Goal: Connect with others: Connect with others

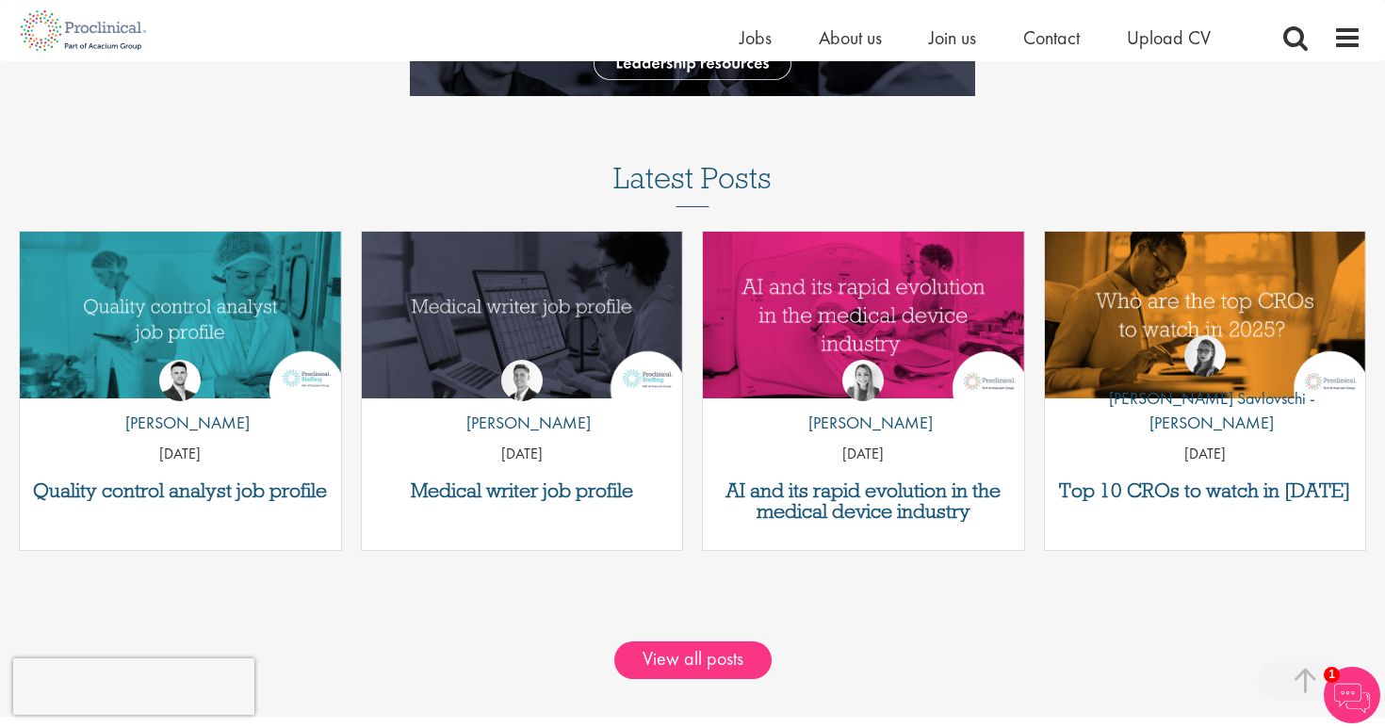
scroll to position [2264, 0]
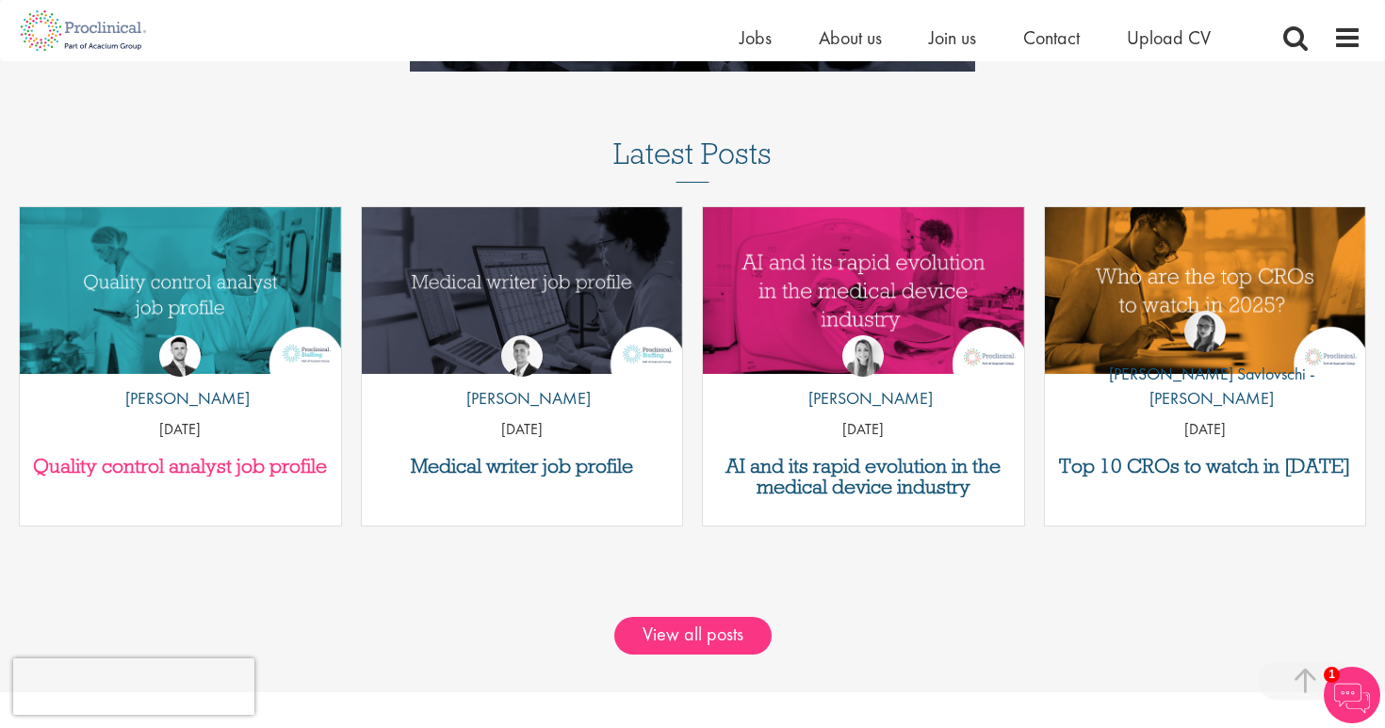
click at [166, 470] on h3 "Quality control analyst job profile" at bounding box center [180, 466] width 302 height 21
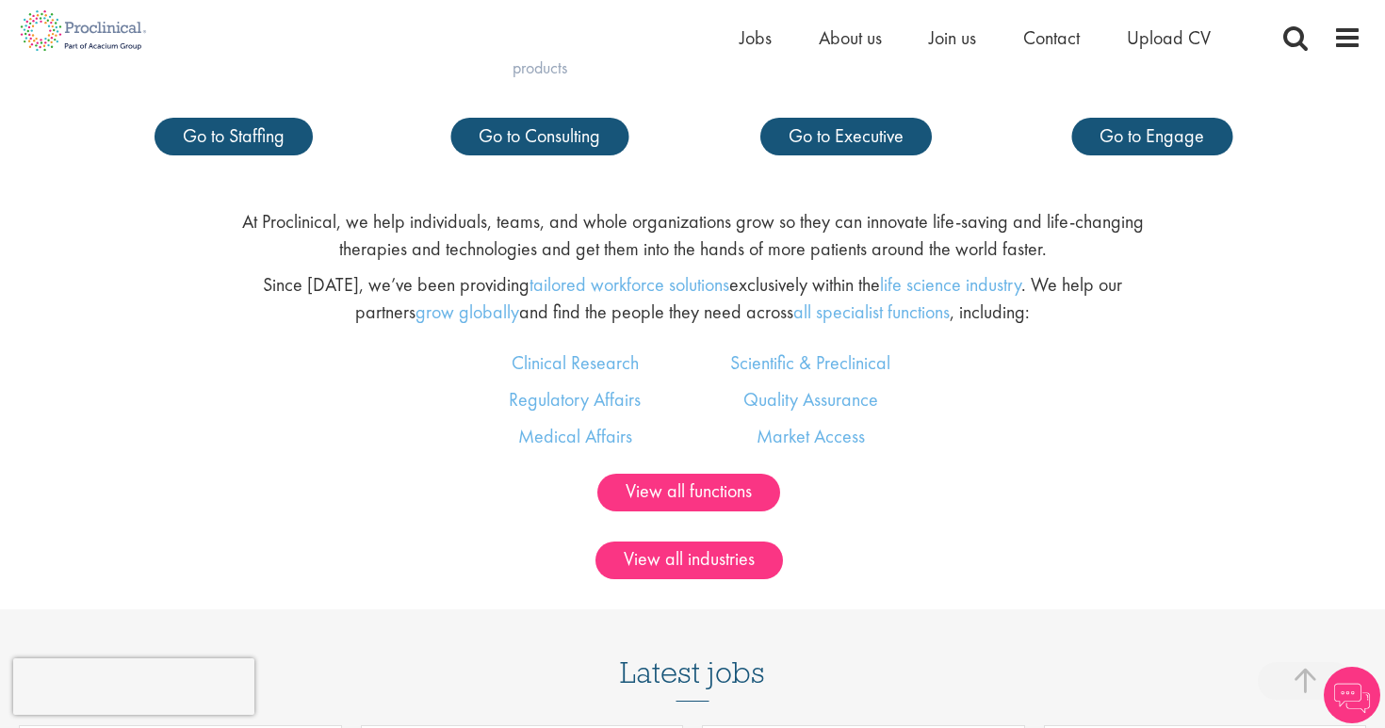
scroll to position [915, 0]
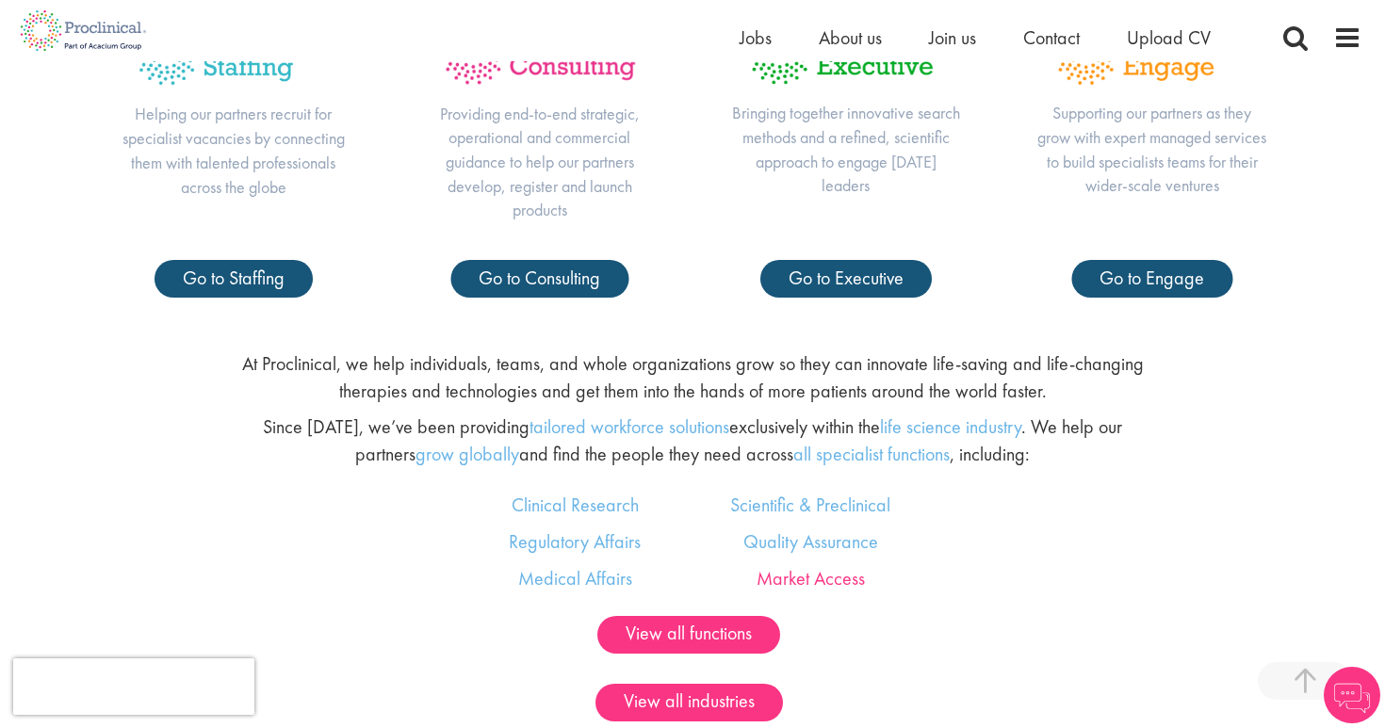
click at [855, 571] on link "Market Access" at bounding box center [811, 578] width 108 height 24
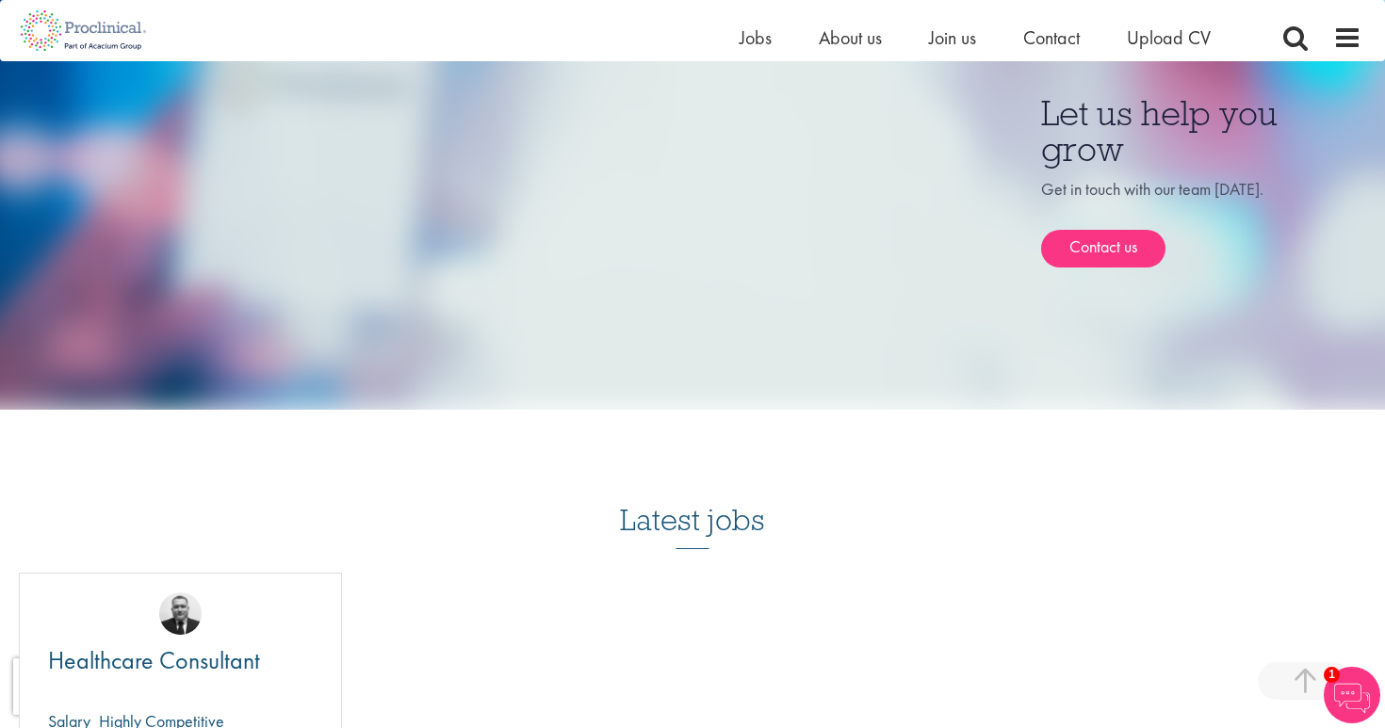
scroll to position [1372, 0]
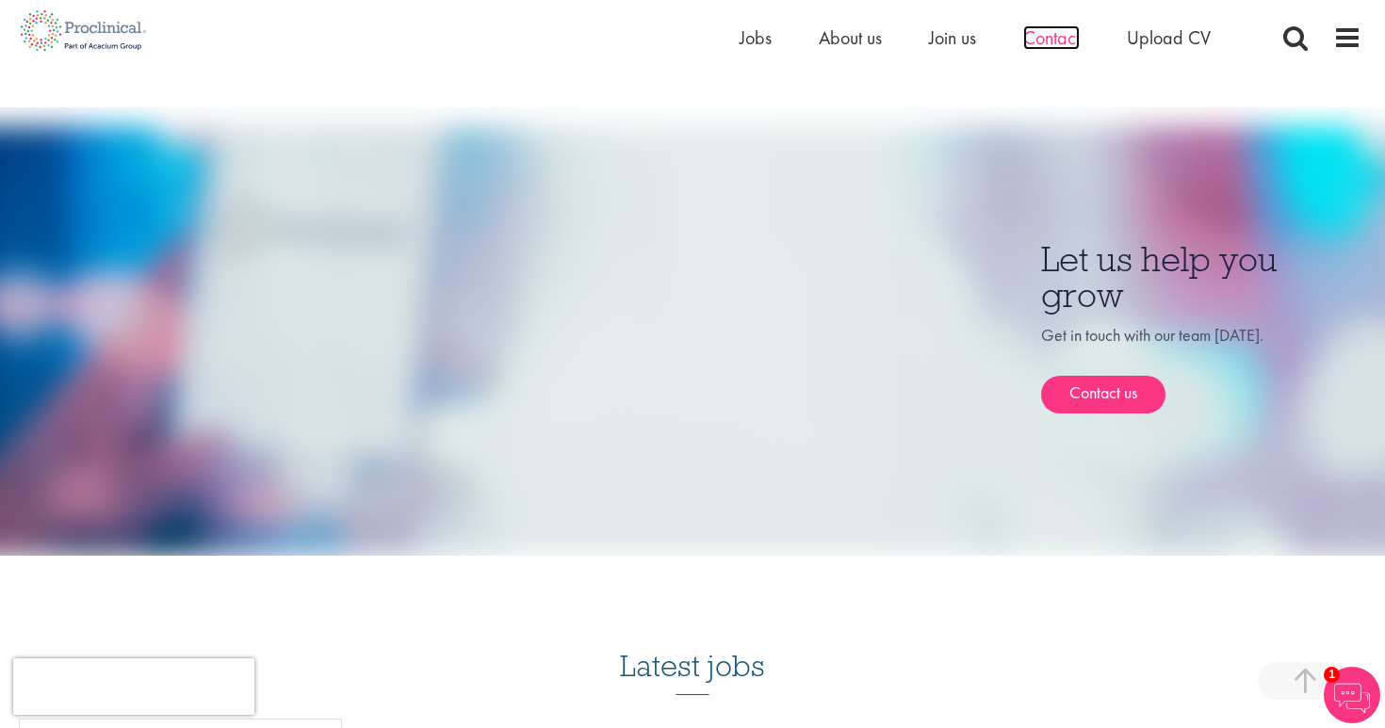
click at [1066, 40] on span "Contact" at bounding box center [1051, 37] width 57 height 24
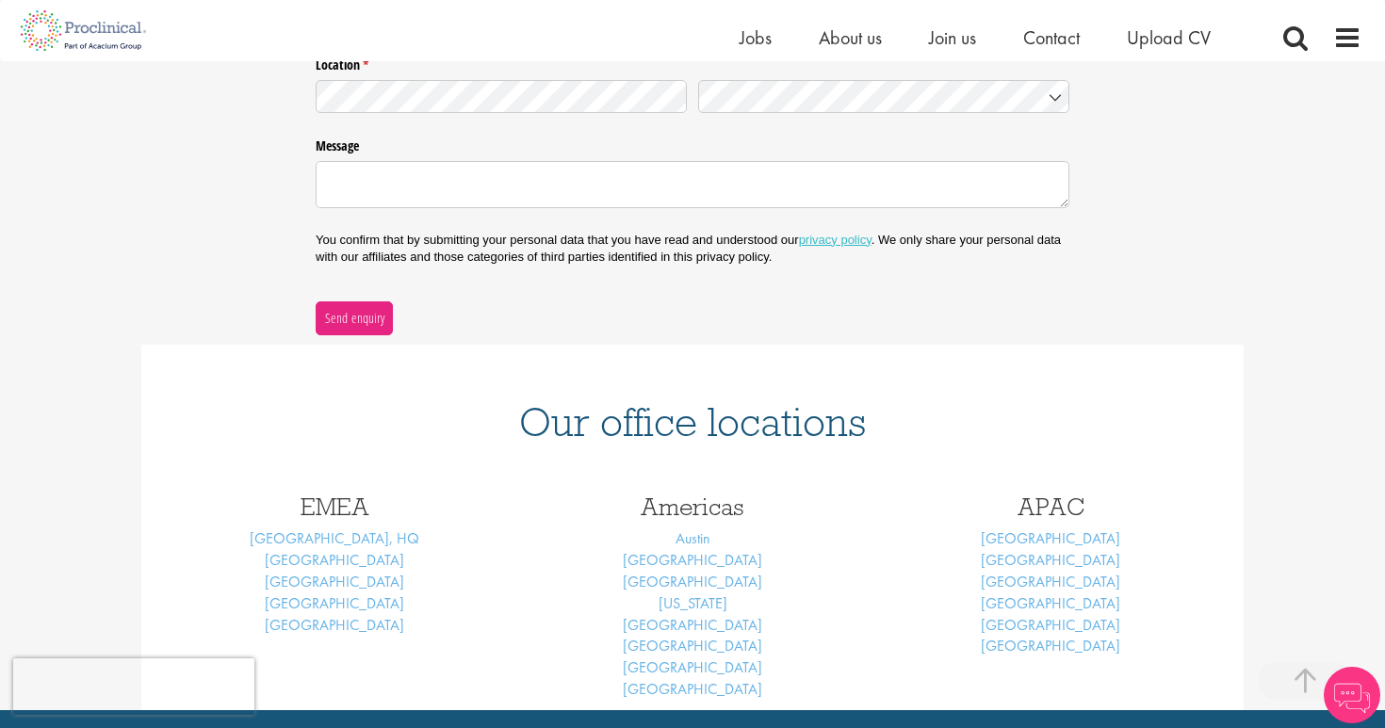
scroll to position [508, 0]
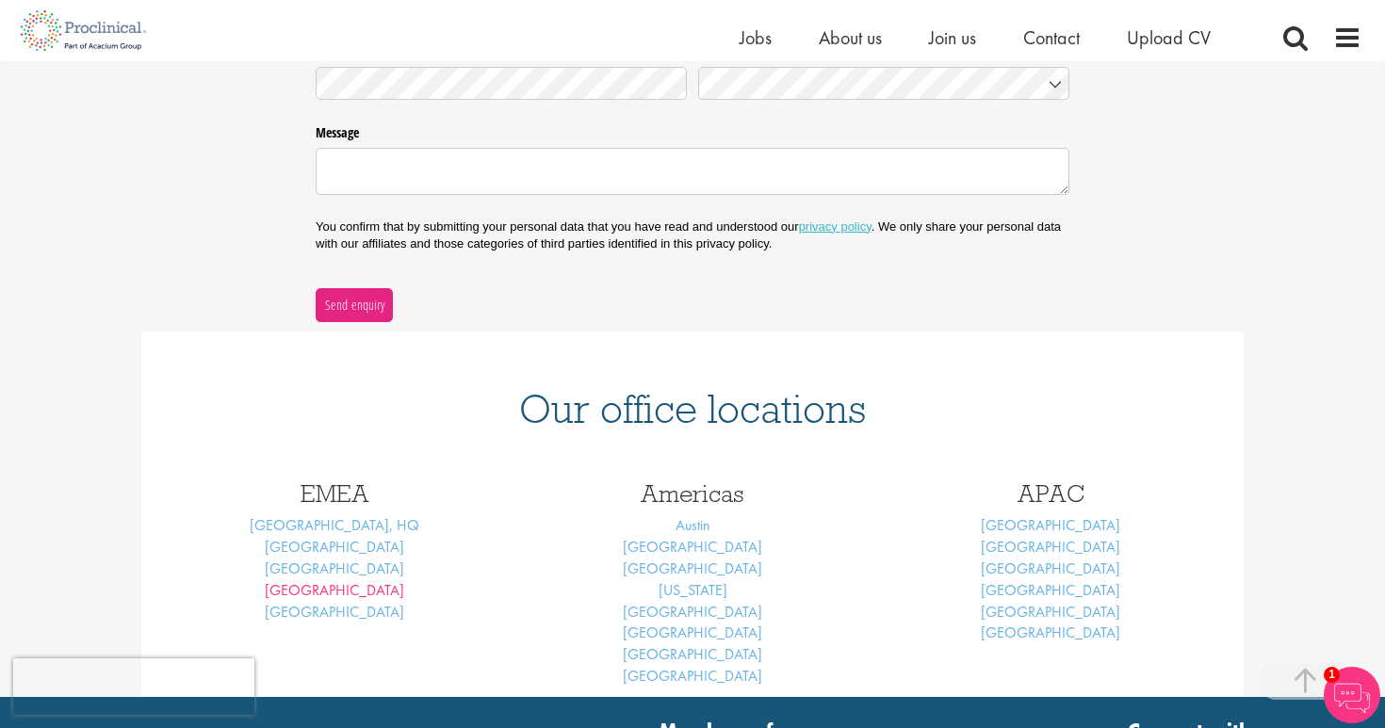
click at [339, 586] on link "Frankfurt" at bounding box center [334, 590] width 139 height 20
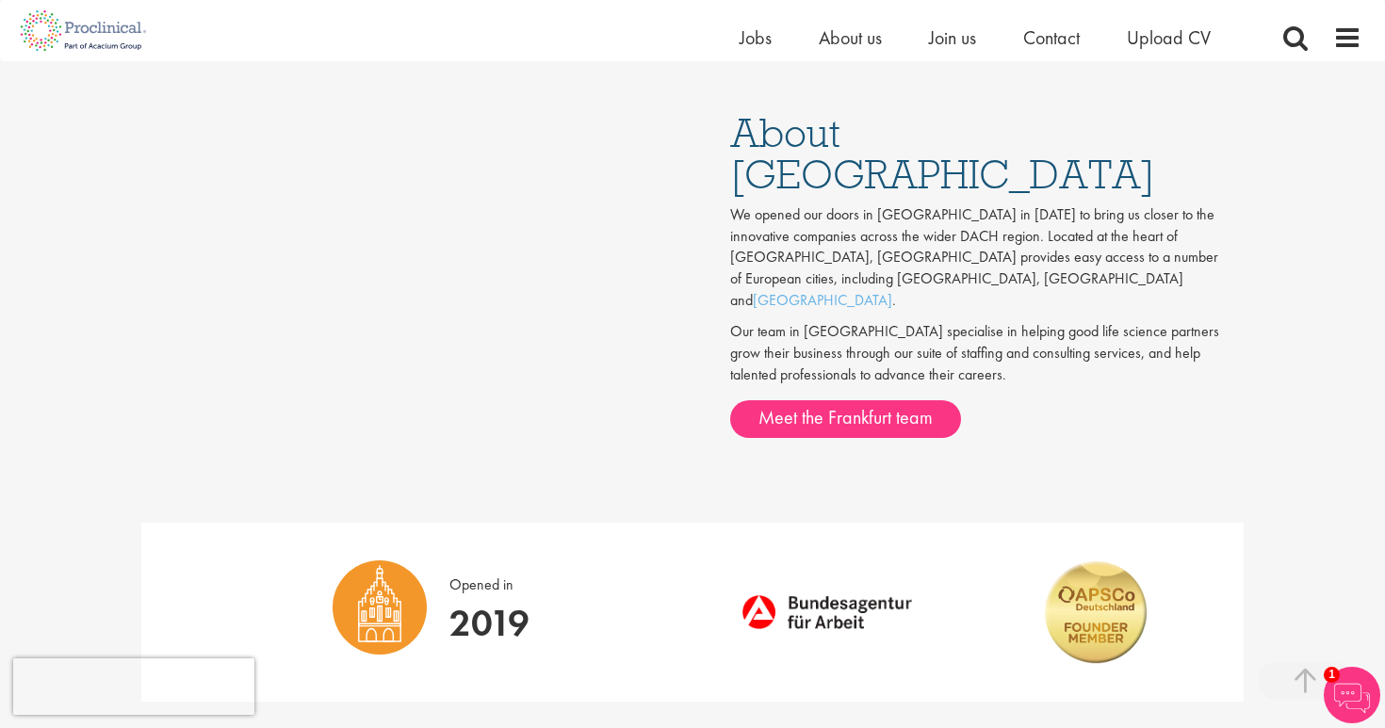
scroll to position [1241, 0]
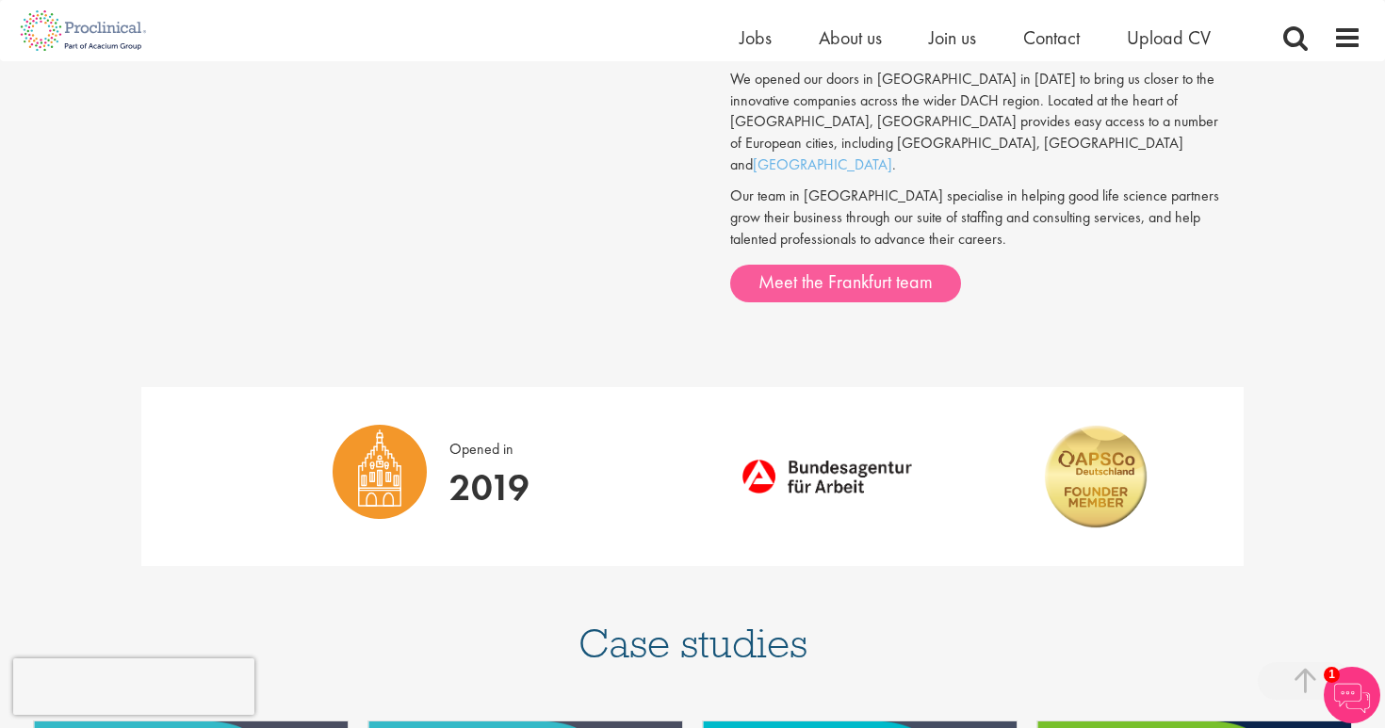
click at [806, 265] on link "Meet the Frankfurt team" at bounding box center [845, 284] width 231 height 38
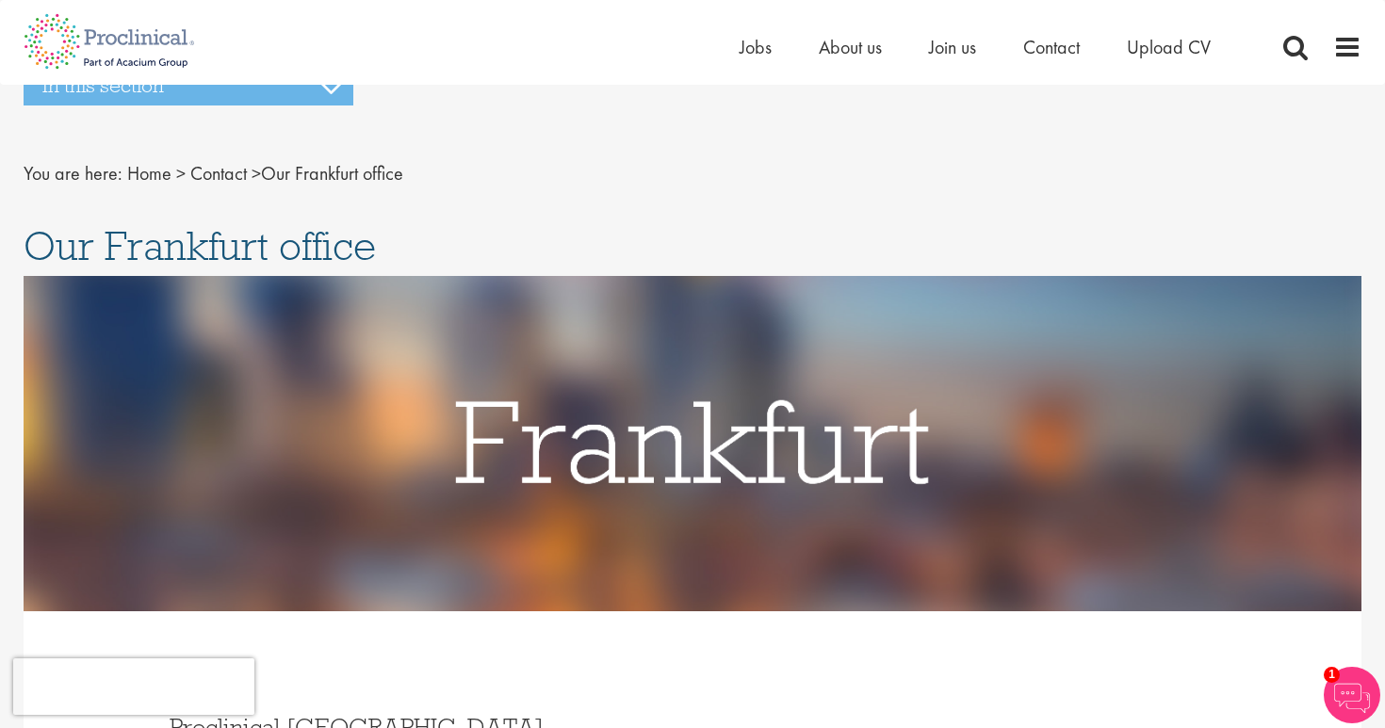
scroll to position [0, 0]
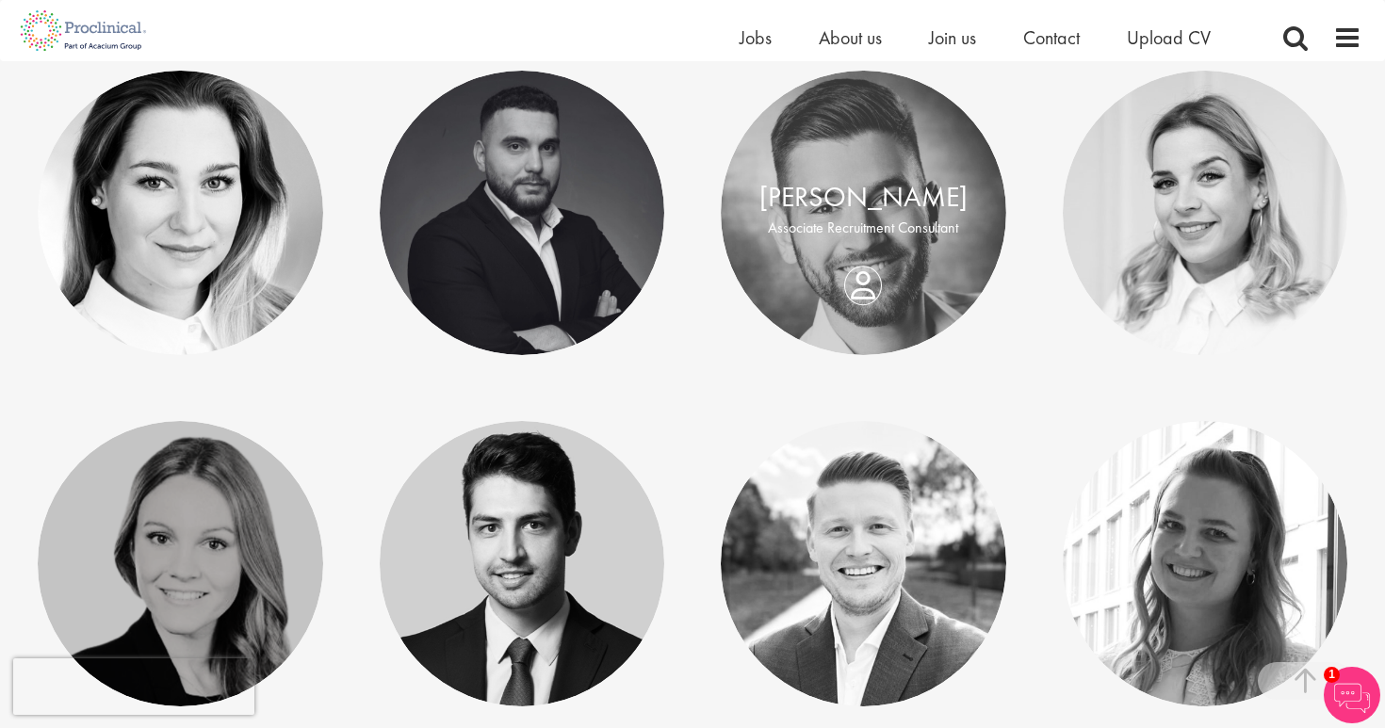
scroll to position [791, 0]
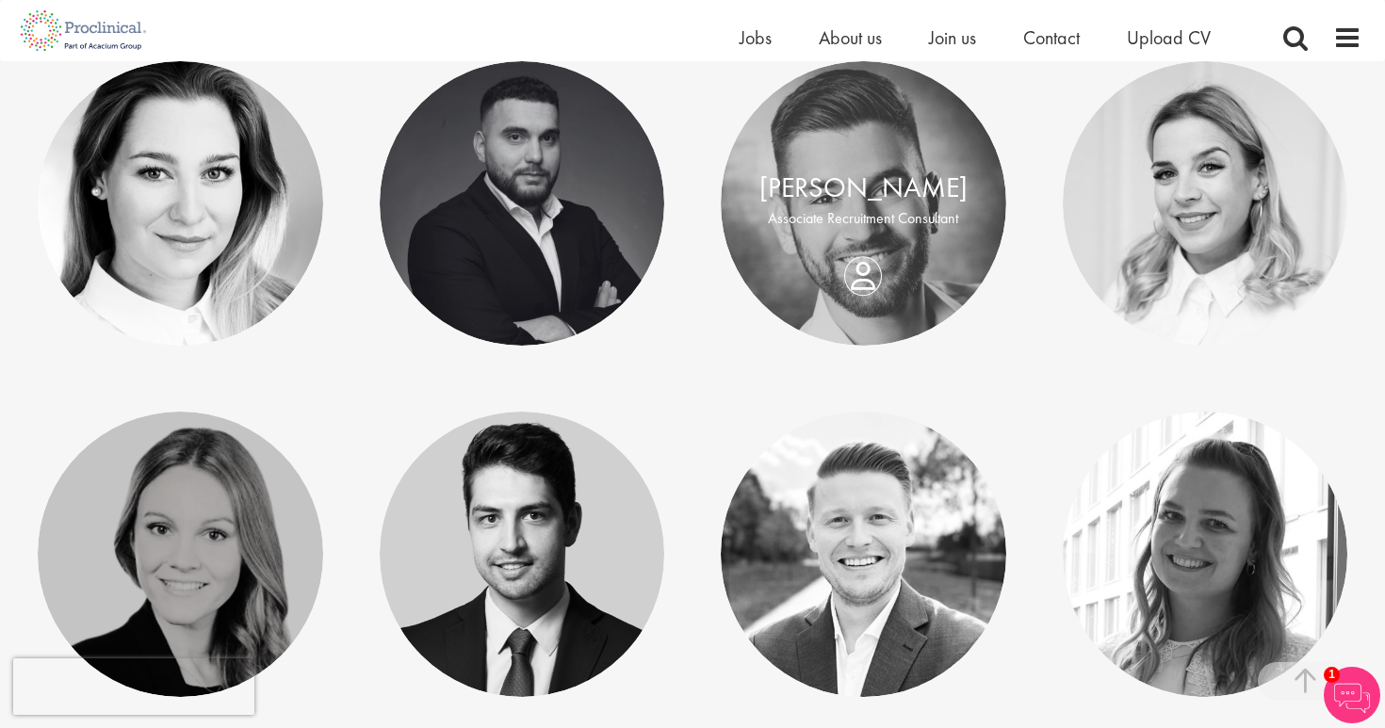
click at [908, 199] on link "[PERSON_NAME]" at bounding box center [863, 188] width 208 height 36
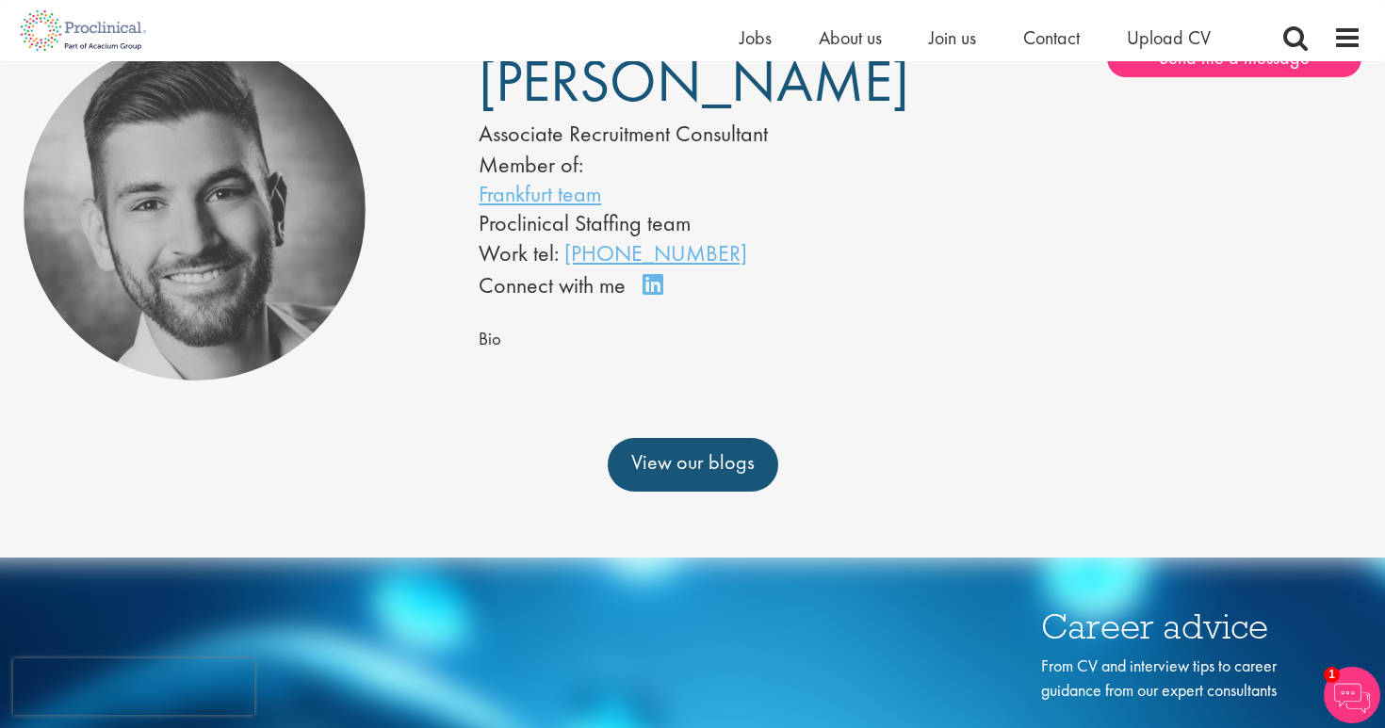
scroll to position [18, 0]
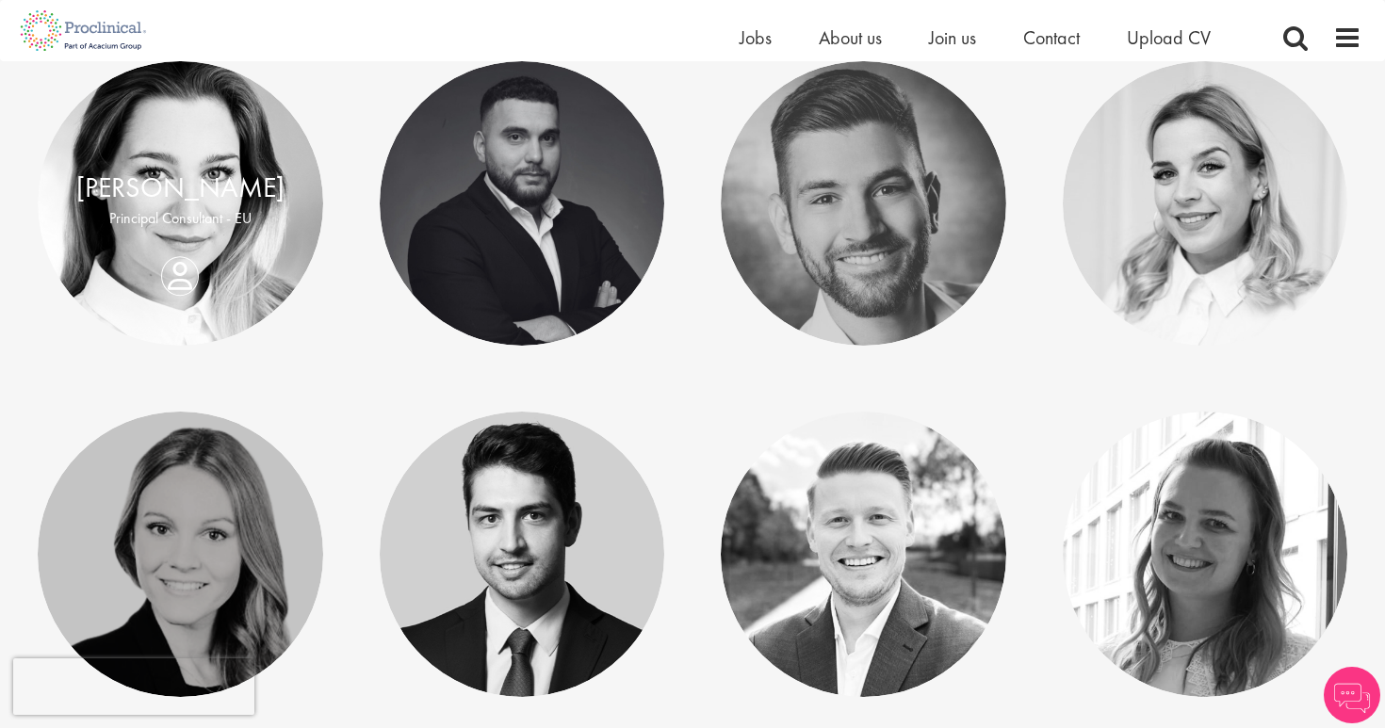
click at [194, 239] on div "Greta Prestel Principal Consultant - EU" at bounding box center [180, 204] width 285 height 72
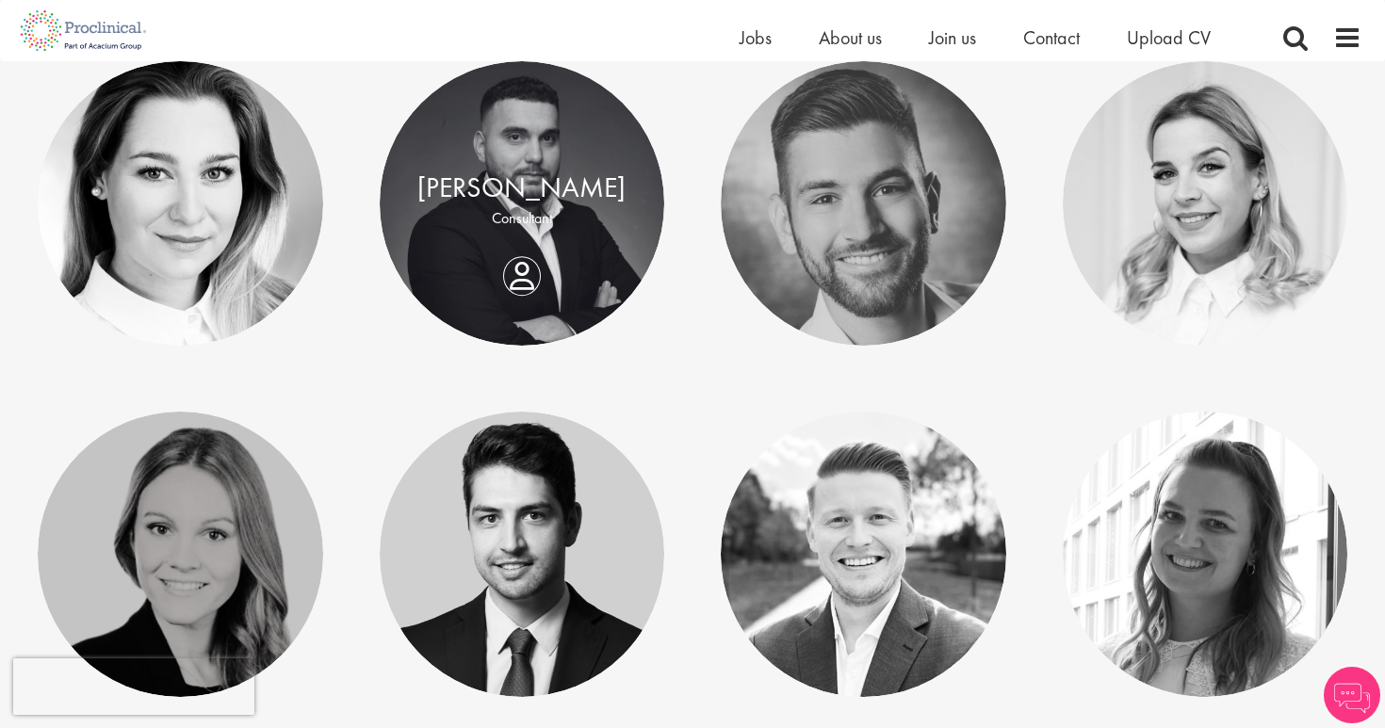
click at [555, 226] on div "Fidan Beqiraj Consultant" at bounding box center [522, 204] width 285 height 72
click at [521, 239] on div "Fidan Beqiraj Consultant" at bounding box center [522, 204] width 285 height 72
click at [551, 214] on p "Consultant" at bounding box center [523, 219] width 248 height 22
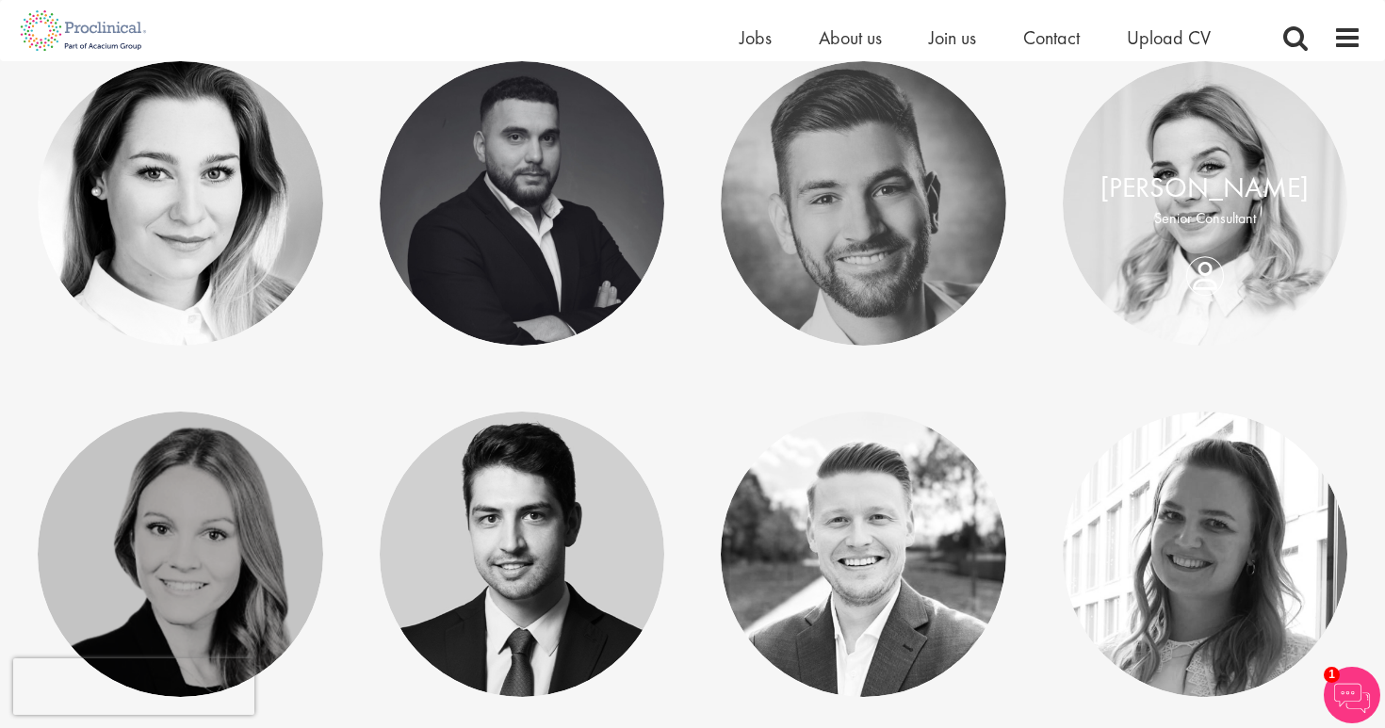
click at [1247, 220] on p "Senior Consultant" at bounding box center [1206, 219] width 248 height 22
click at [1198, 239] on div "Tamara Lévai Senior Consultant" at bounding box center [1205, 204] width 285 height 72
click at [1209, 179] on link "[PERSON_NAME]" at bounding box center [1205, 188] width 208 height 36
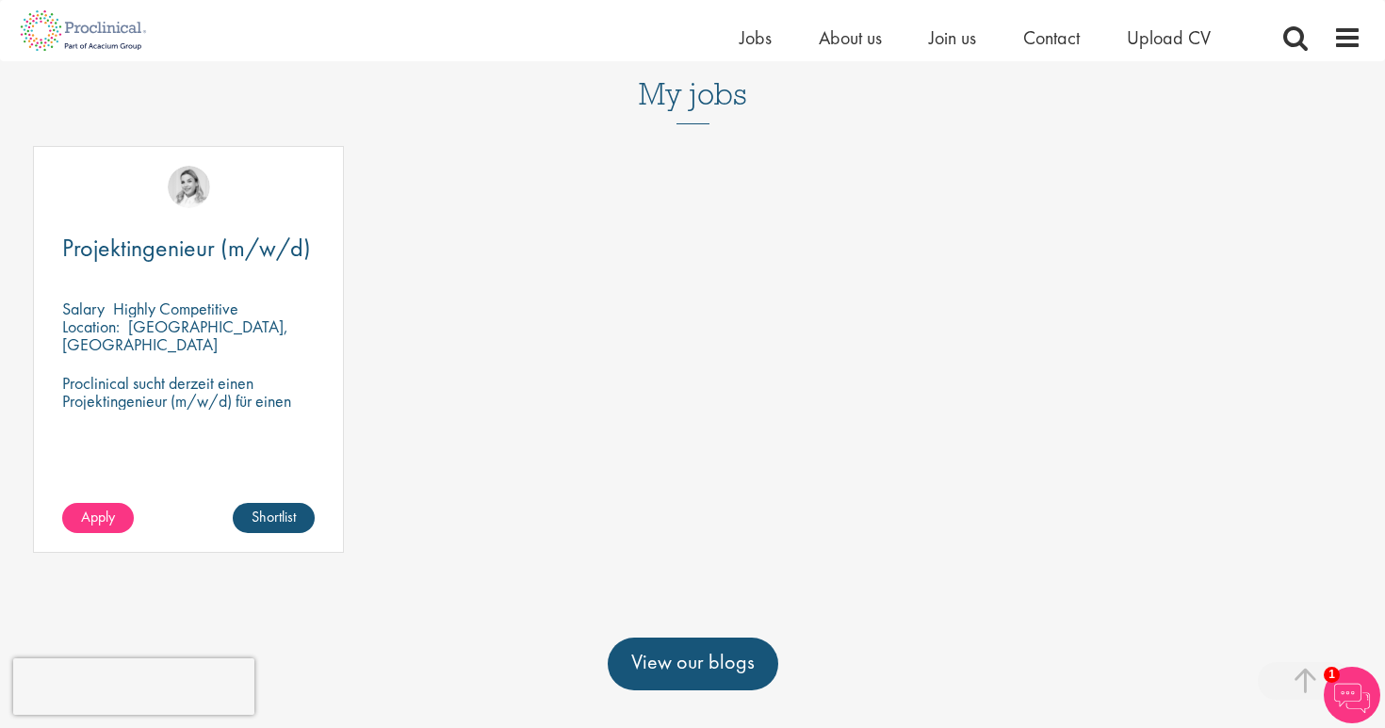
scroll to position [520, 0]
click at [94, 516] on span "Apply" at bounding box center [98, 518] width 34 height 20
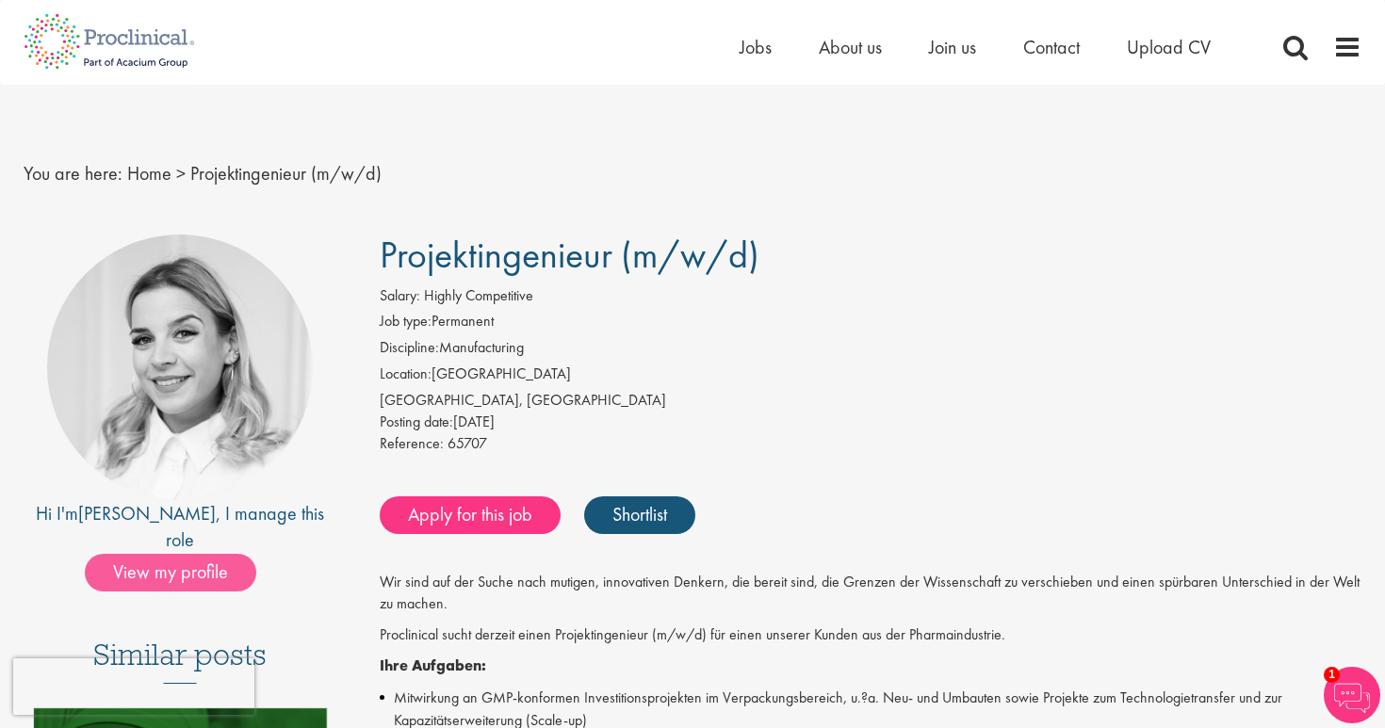
click at [134, 554] on span "View my profile" at bounding box center [170, 573] width 171 height 38
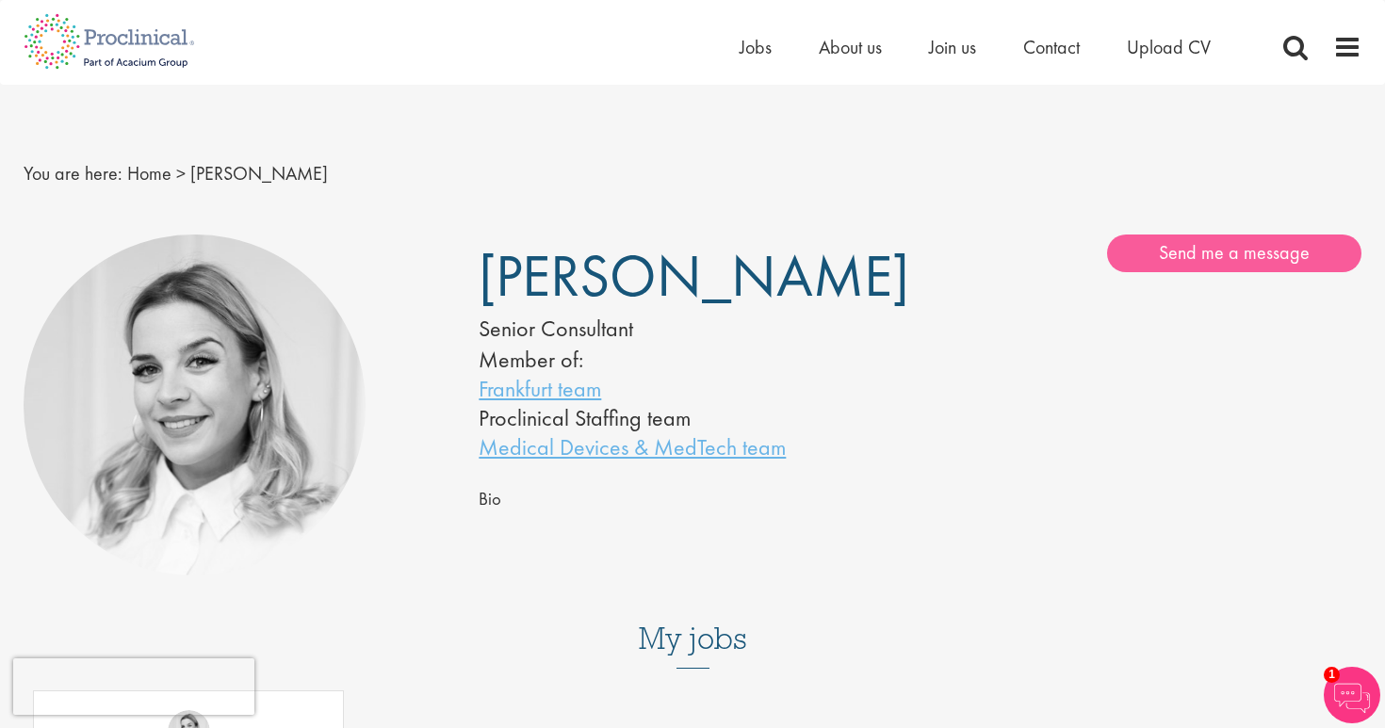
click at [1216, 250] on link "Send me a message" at bounding box center [1234, 254] width 254 height 38
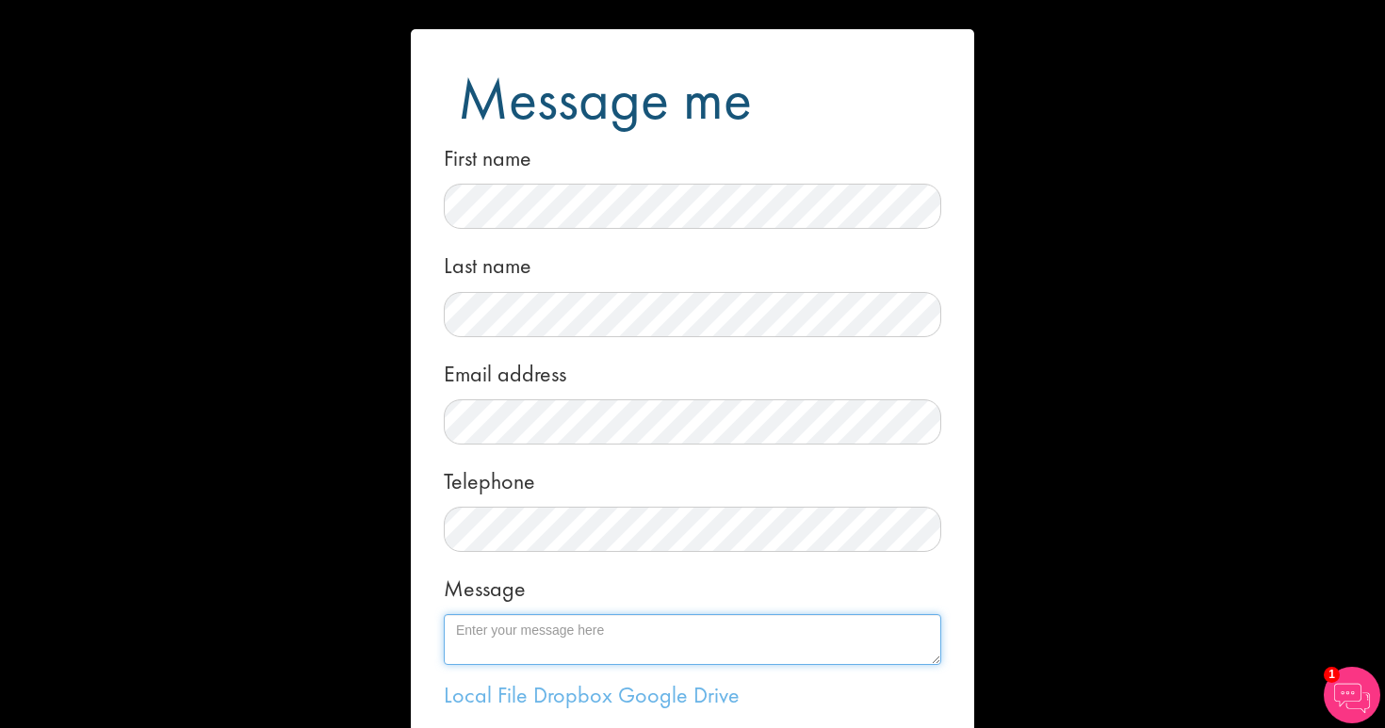
click at [480, 632] on textarea "Message" at bounding box center [693, 639] width 498 height 51
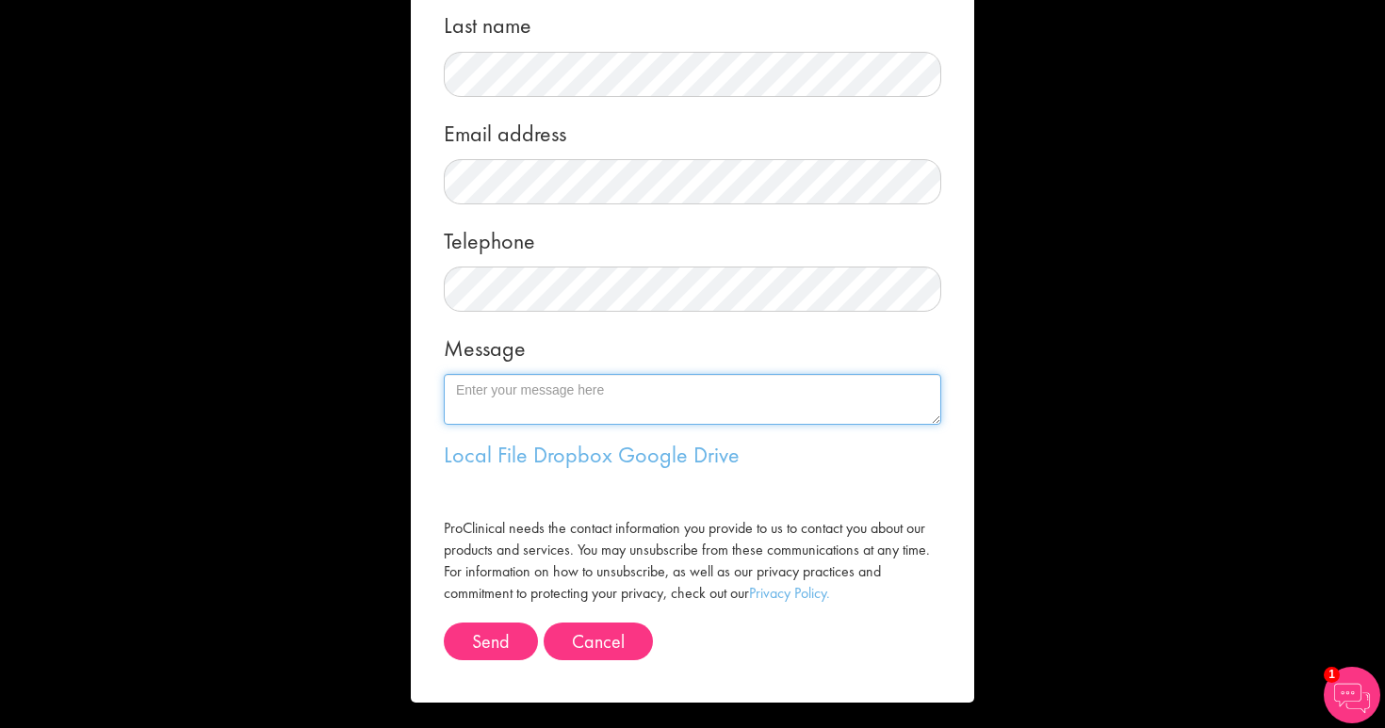
scroll to position [239, 0]
paste textarea "[PERSON_NAME]@66"
type textarea "[PERSON_NAME]@66"
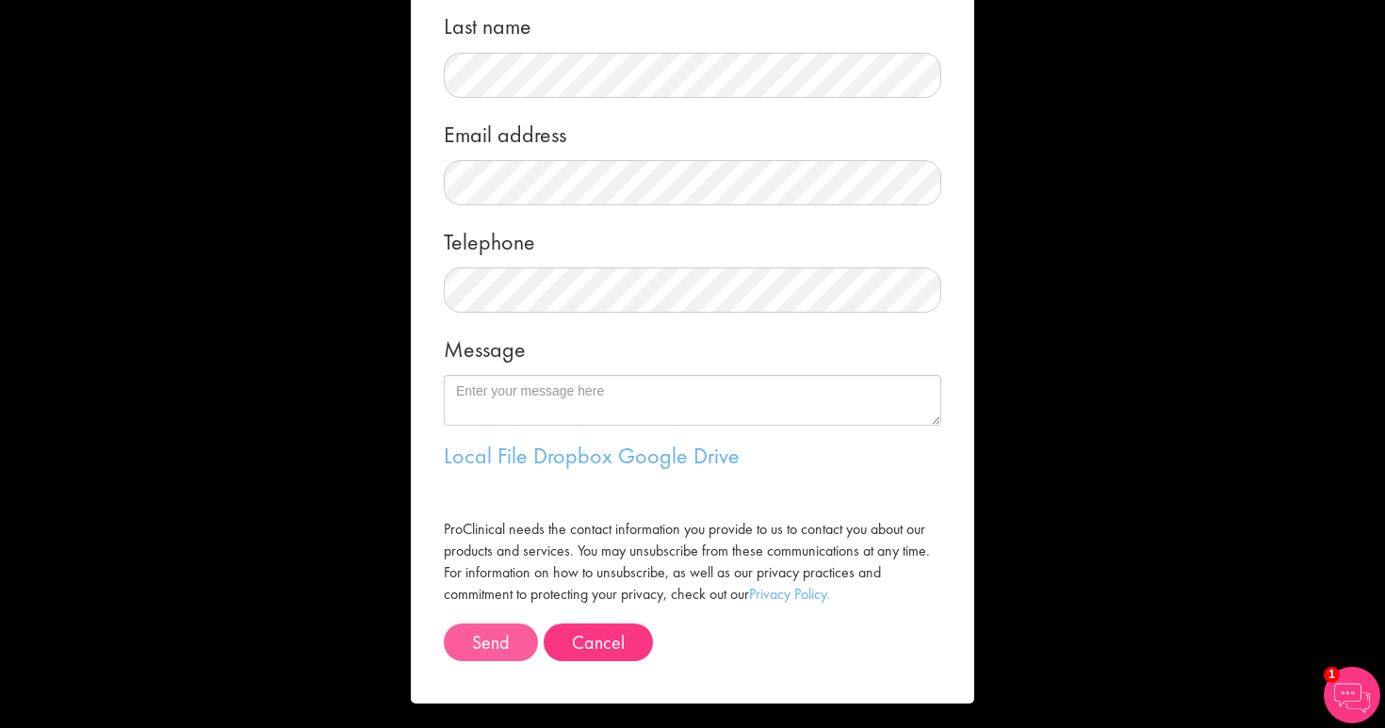
click at [499, 624] on button "Send" at bounding box center [491, 643] width 94 height 38
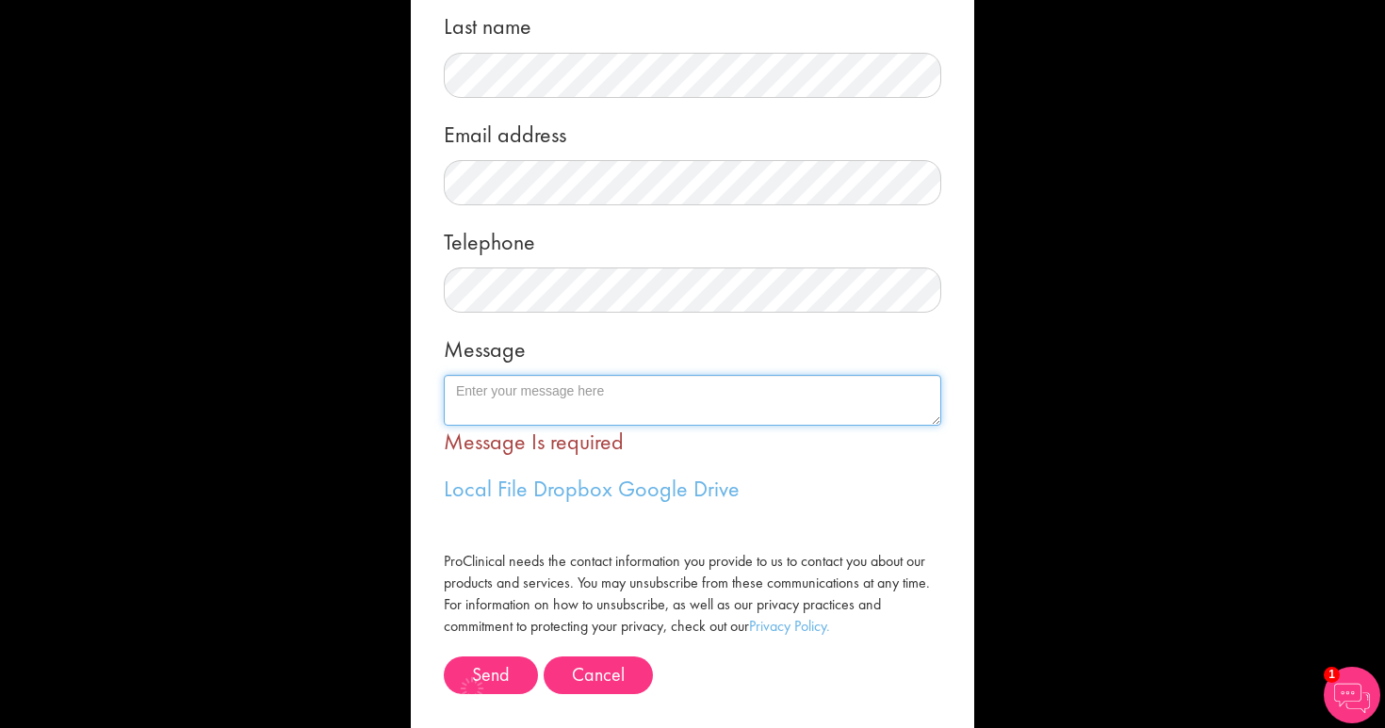
click at [551, 406] on textarea "Message" at bounding box center [693, 400] width 498 height 51
type textarea "looks for jobs in pharma sector"
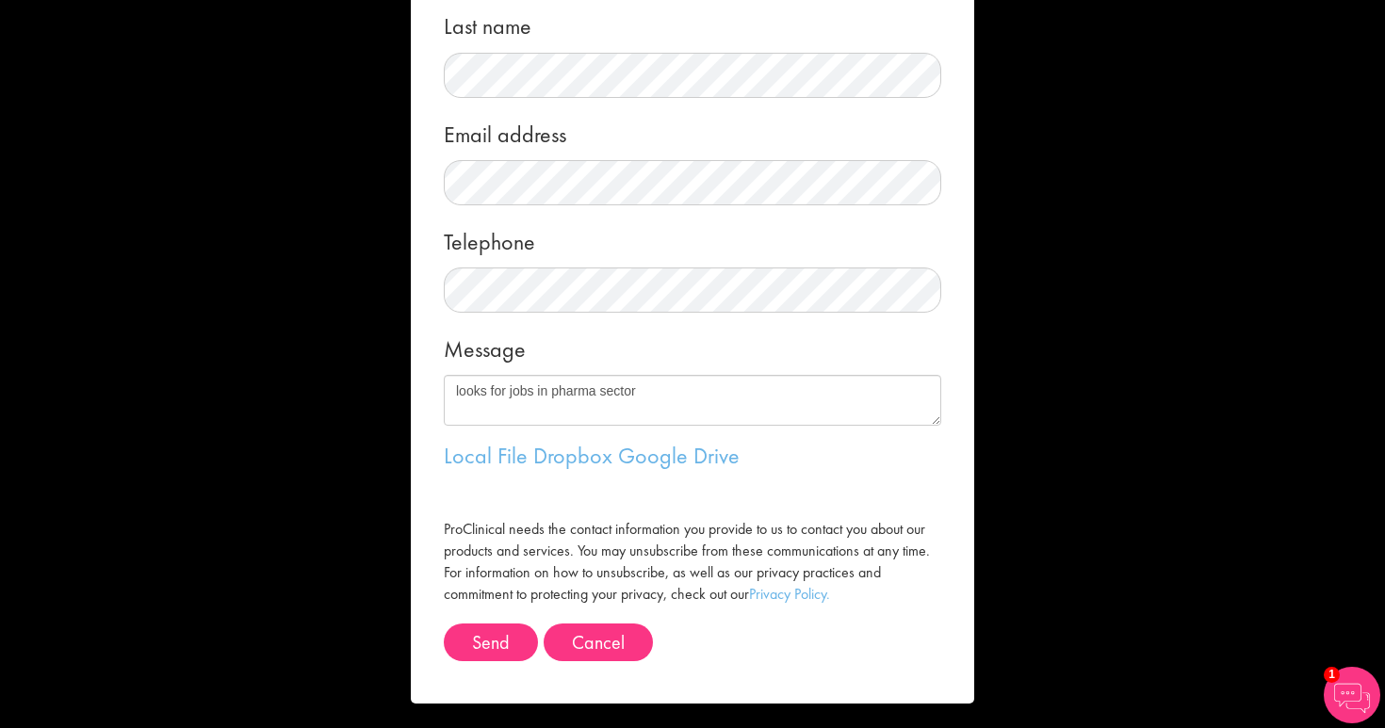
click at [493, 663] on form "Message me First name Last name Email address Telephone Message looks for jobs …" at bounding box center [692, 247] width 535 height 914
click at [496, 633] on span "Send" at bounding box center [491, 642] width 38 height 24
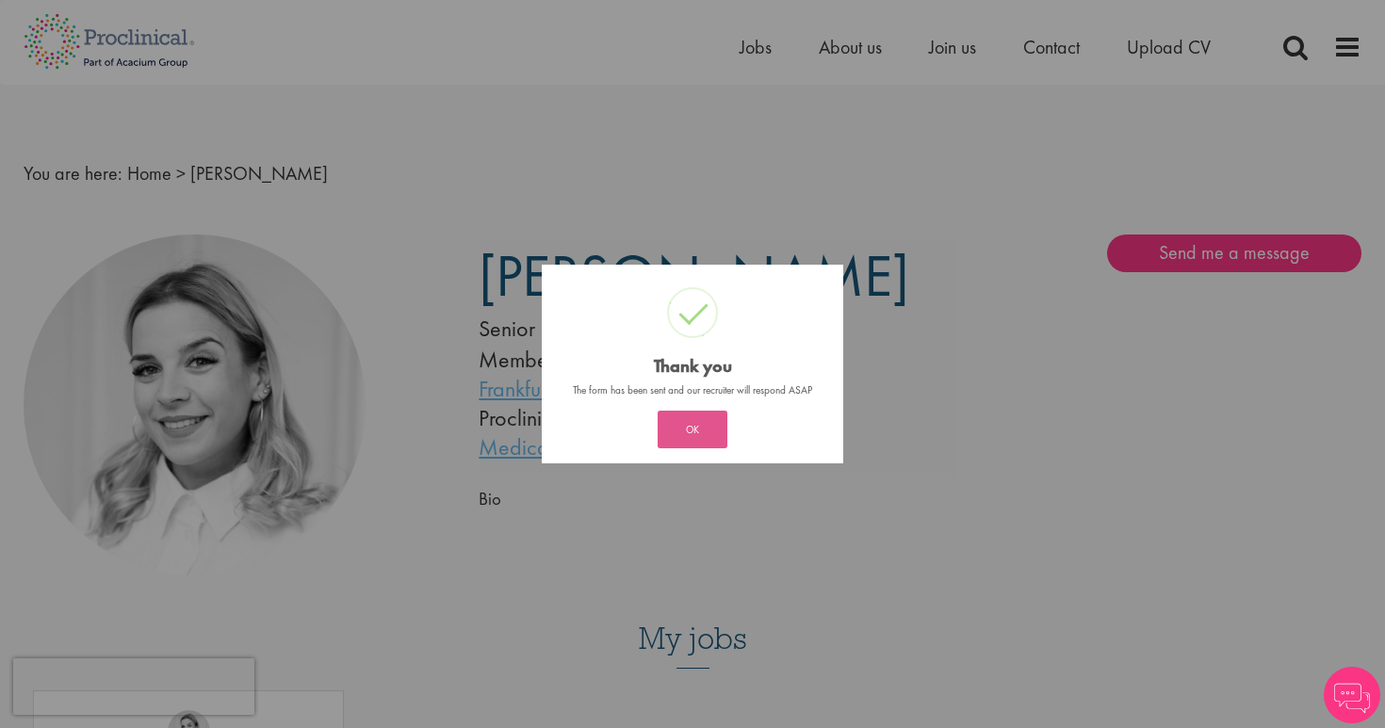
click at [710, 423] on button "OK" at bounding box center [693, 430] width 70 height 38
